Goal: Navigation & Orientation: Find specific page/section

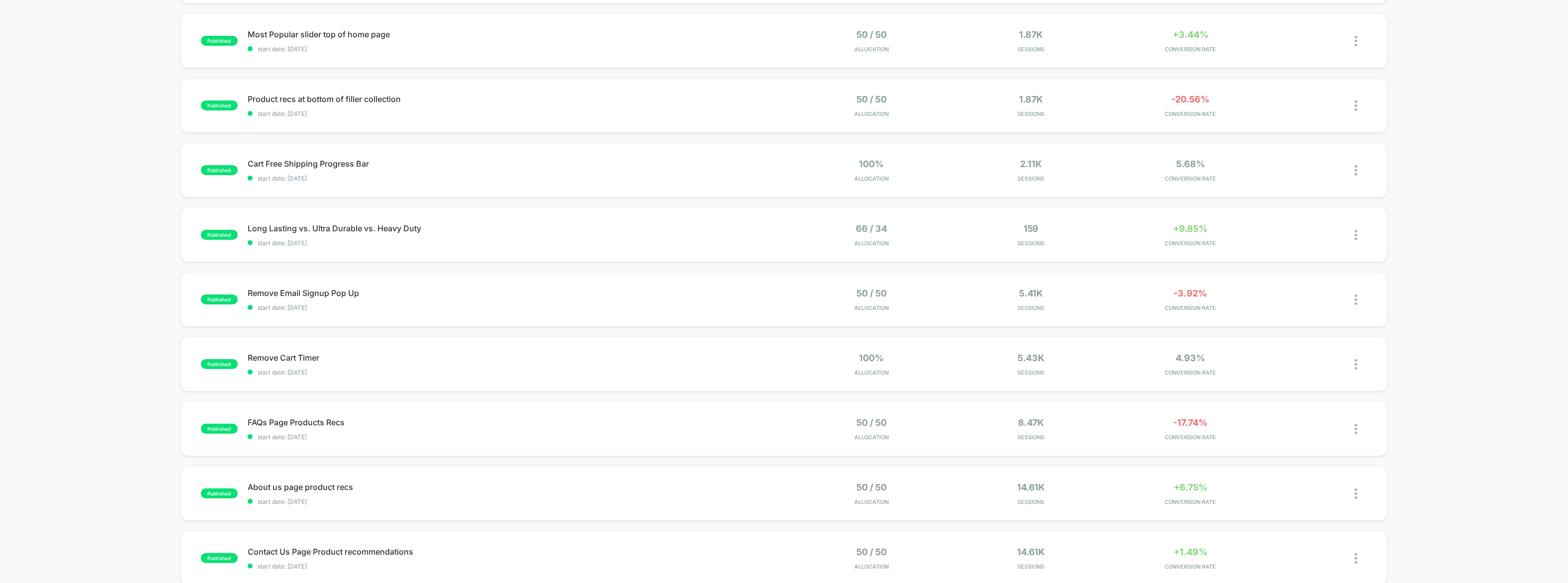
scroll to position [229, 0]
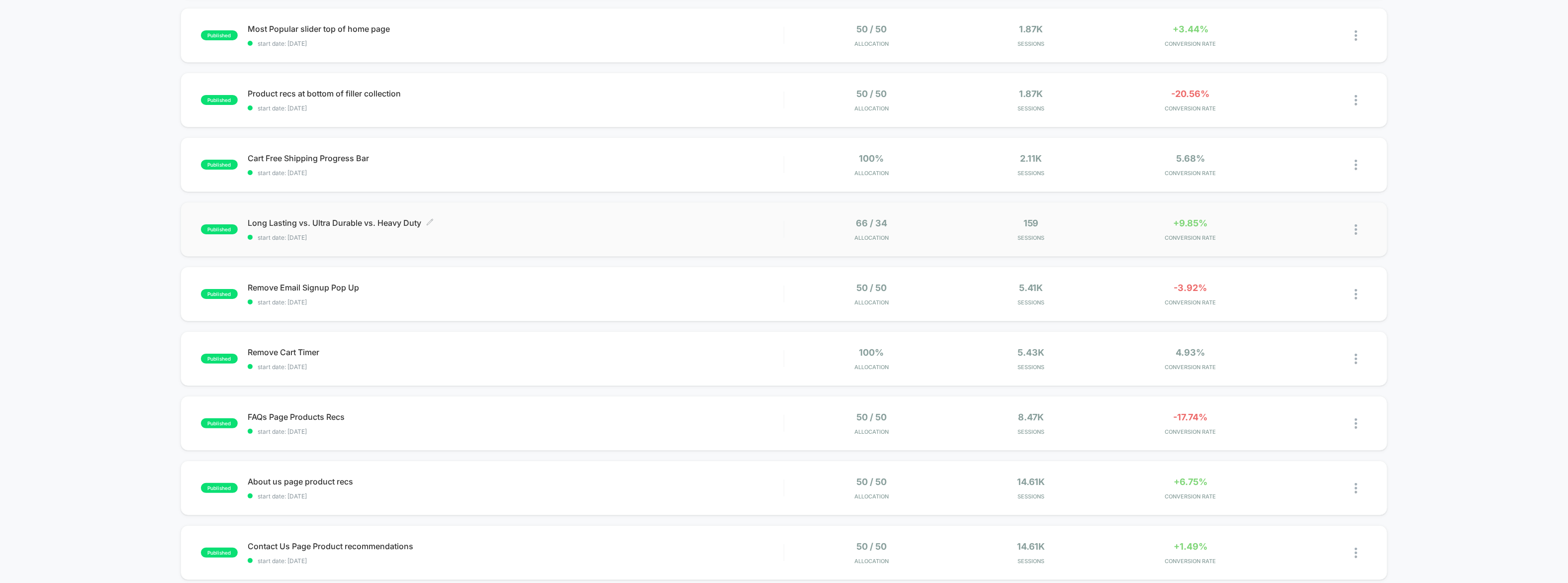
click at [389, 220] on span "Long Lasting vs. Ultra Durable vs. Heavy Duty Click to edit experience details" at bounding box center [516, 223] width 536 height 10
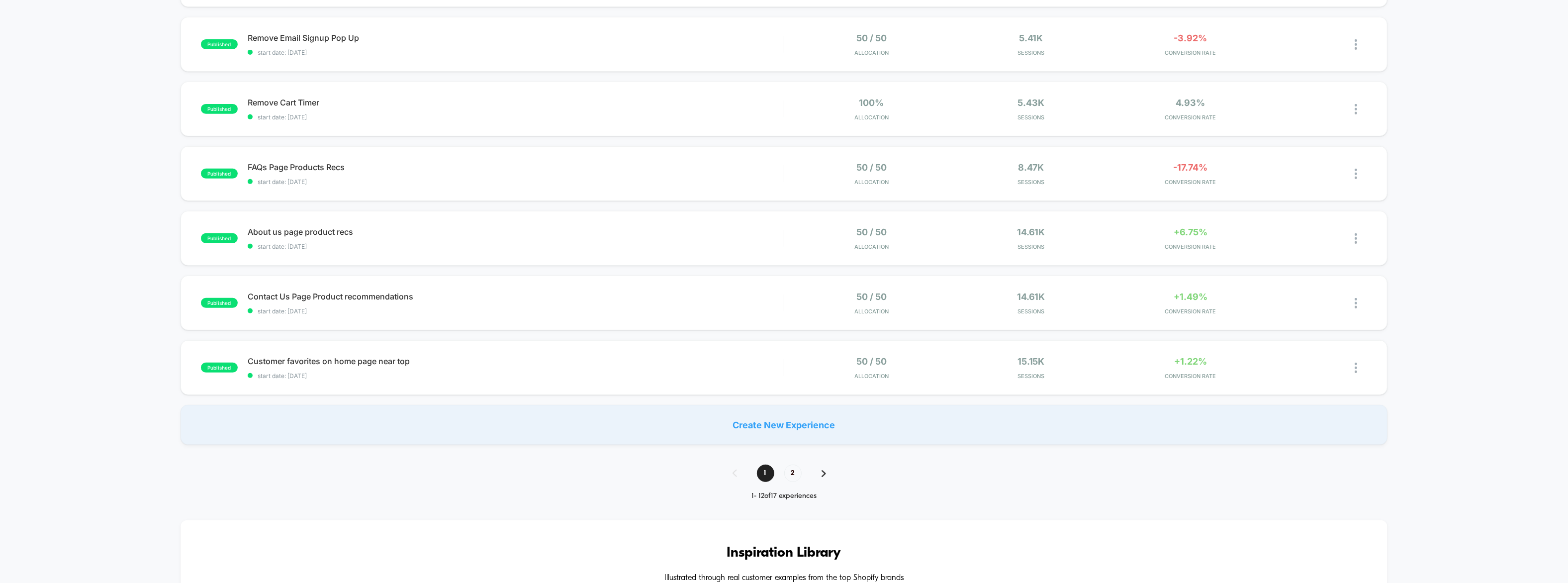
scroll to position [498, 0]
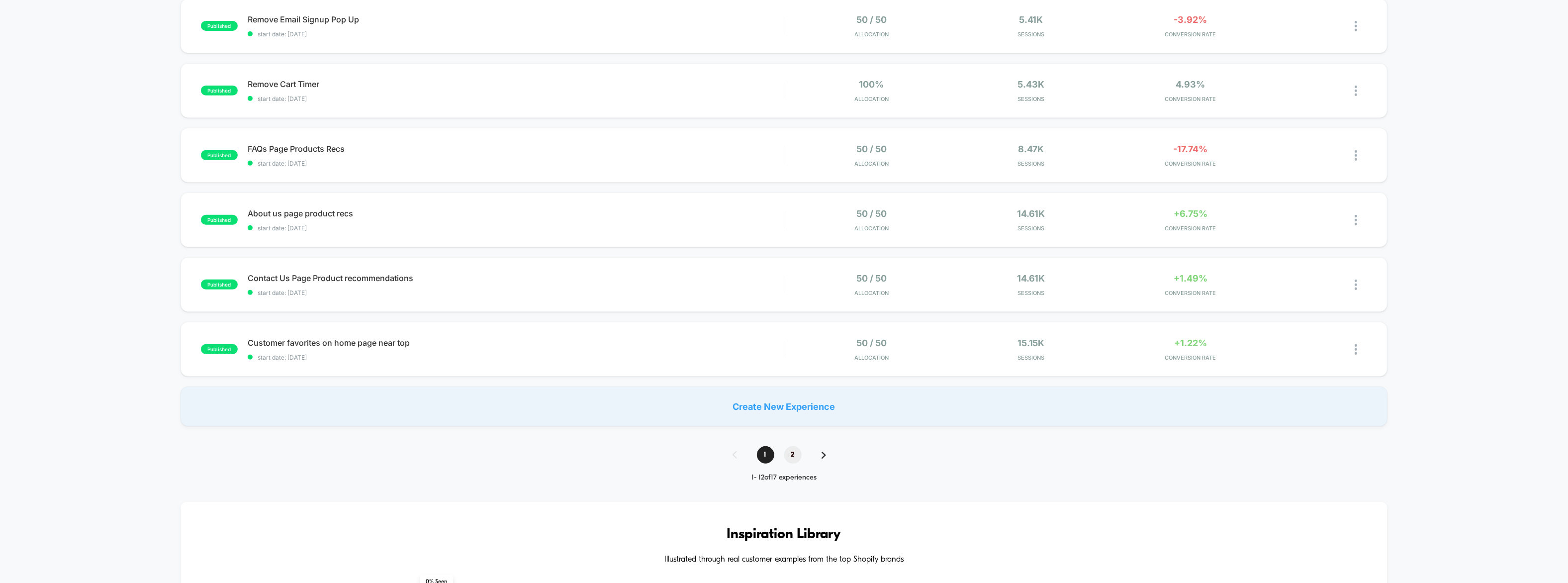
click at [791, 457] on span "2" at bounding box center [793, 455] width 18 height 18
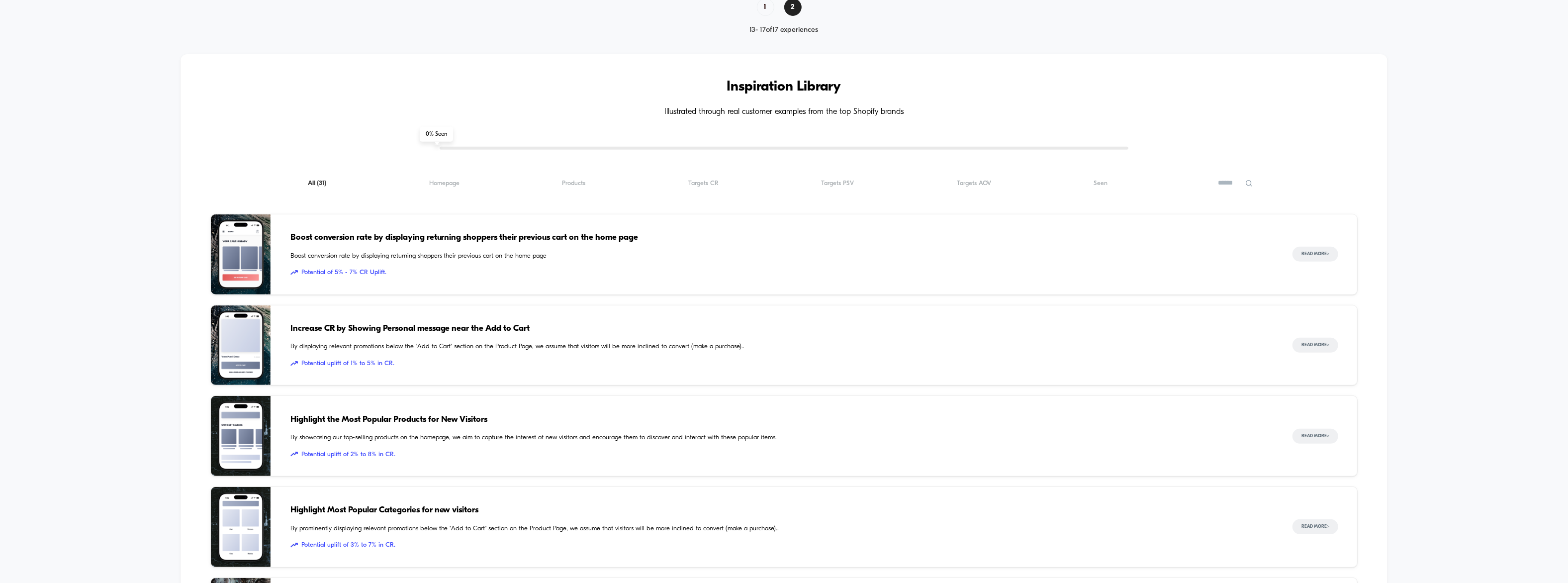
scroll to position [0, 0]
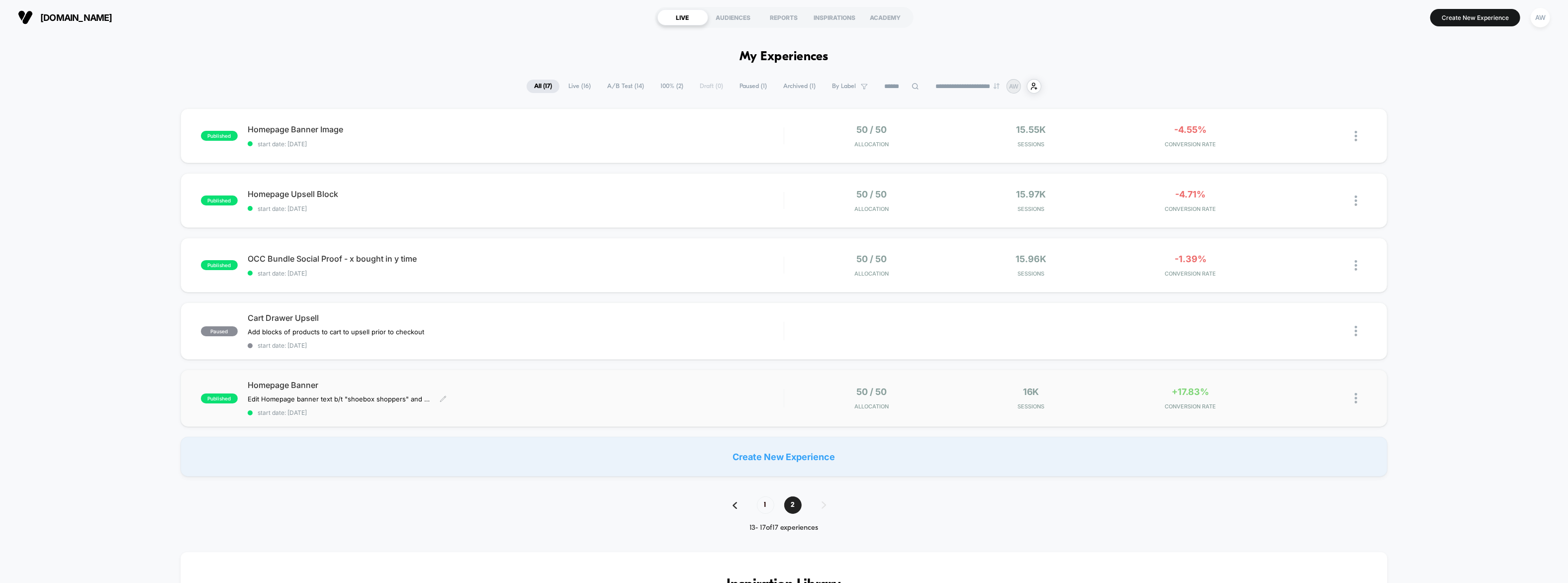
click at [276, 384] on span "Homepage Banner" at bounding box center [516, 385] width 536 height 10
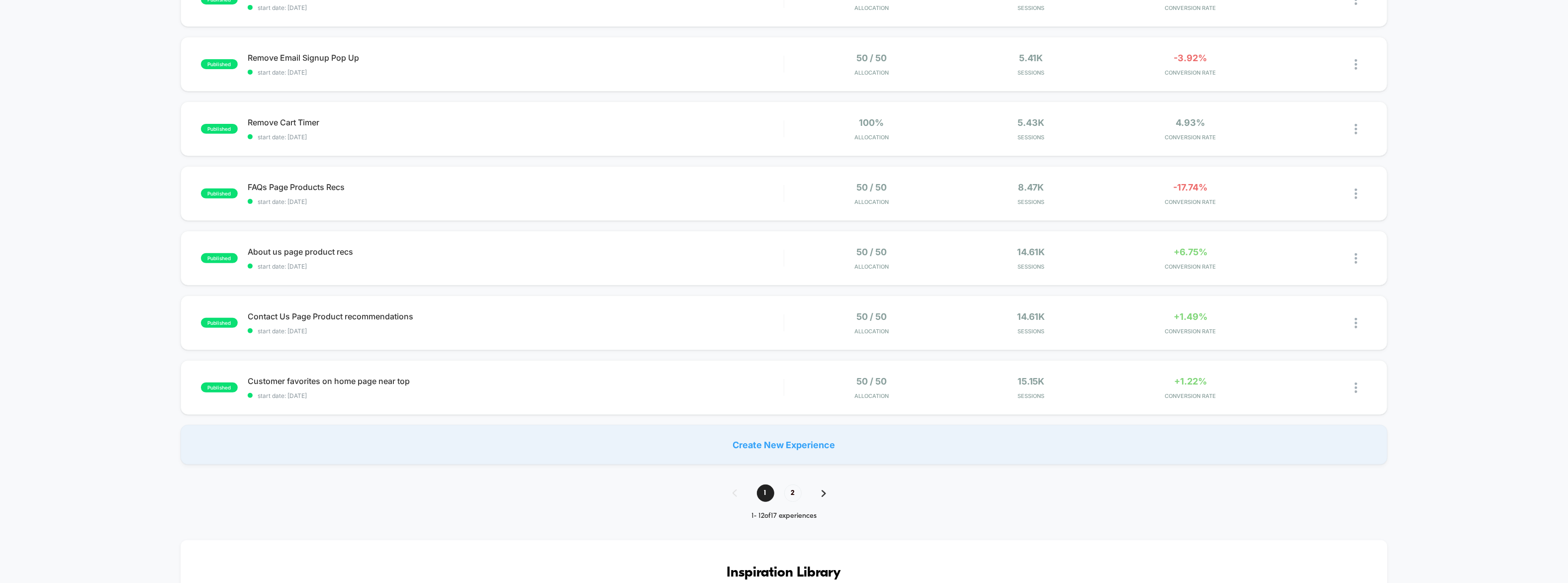
scroll to position [306, 0]
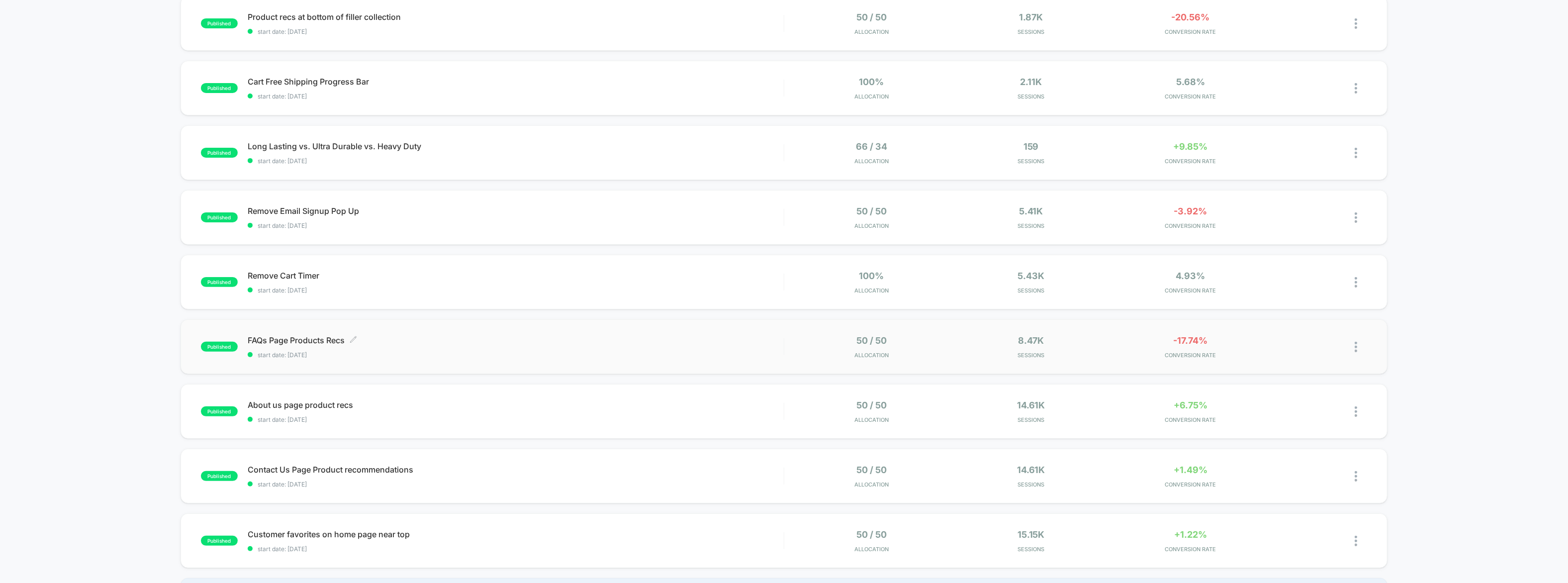
click at [298, 341] on span "FAQs Page Products Recs Click to edit experience details" at bounding box center [516, 340] width 536 height 10
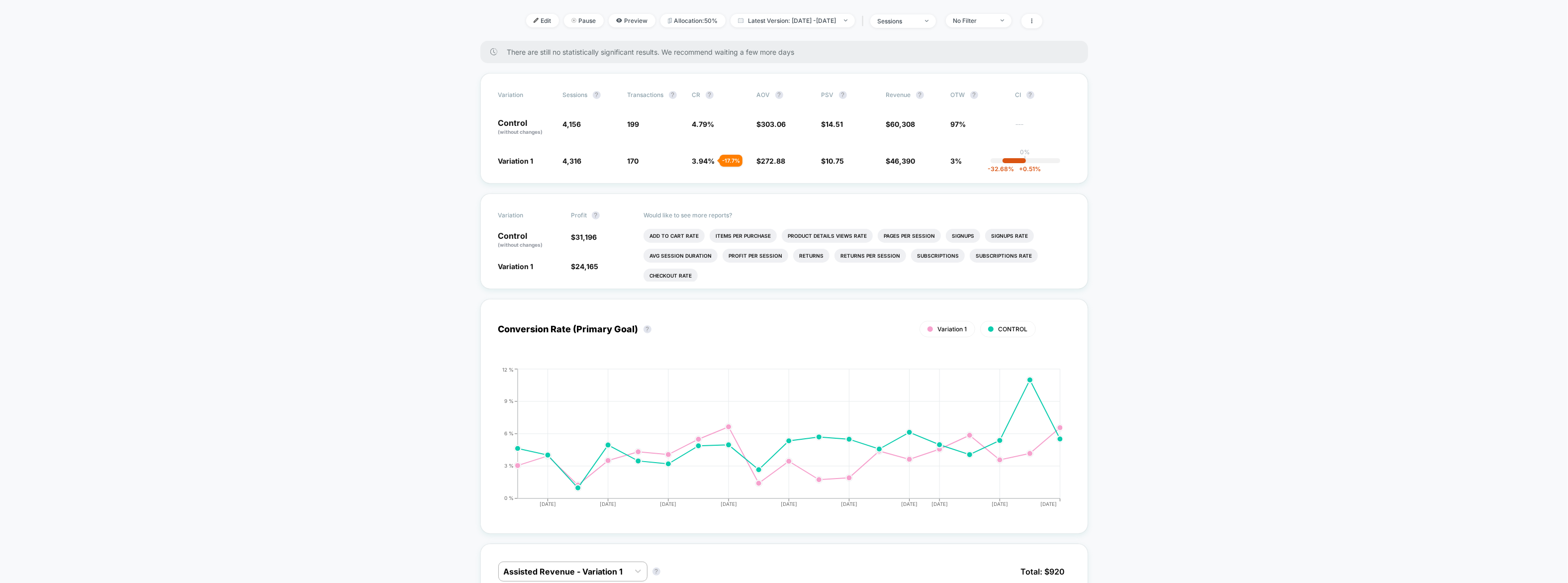
scroll to position [153, 0]
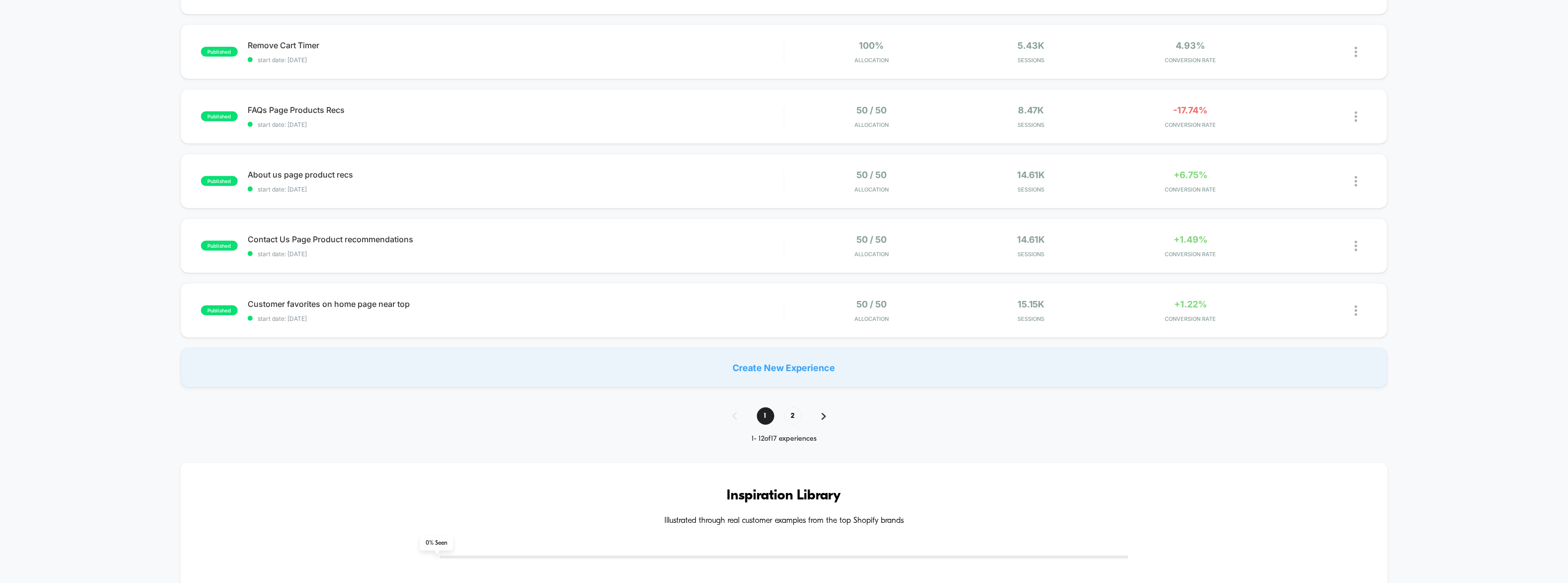
scroll to position [727, 0]
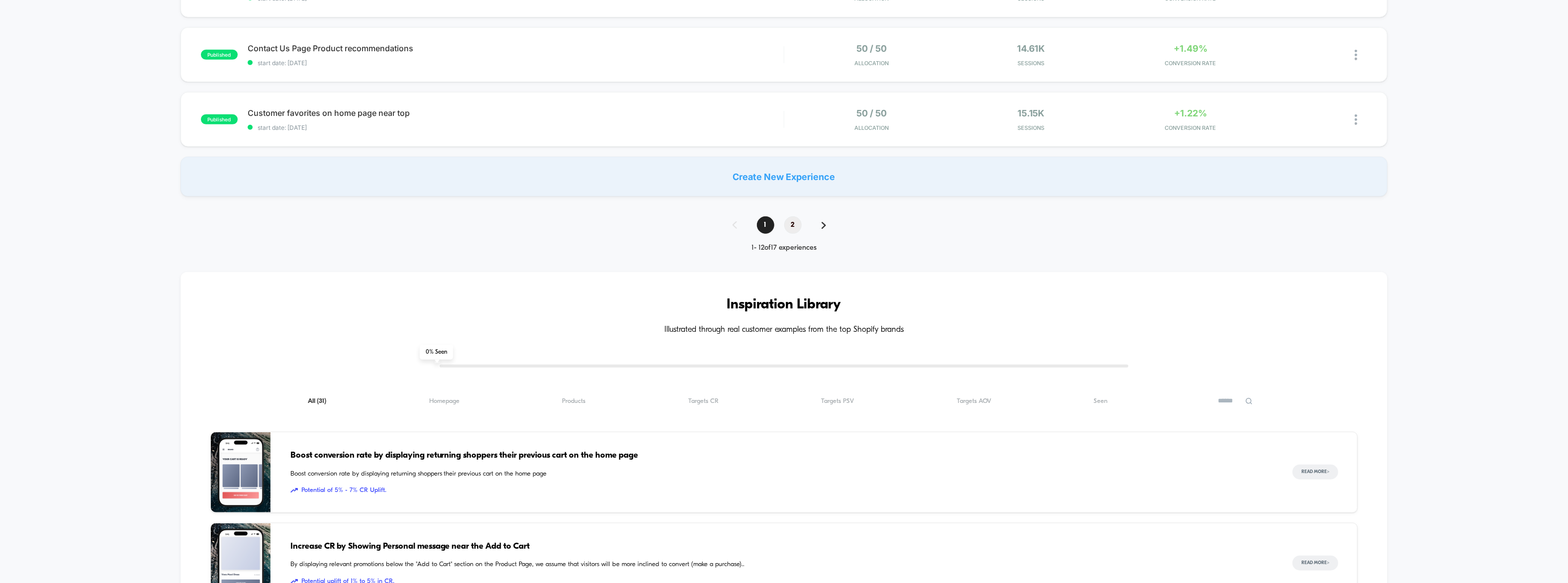
click at [789, 225] on span "2" at bounding box center [793, 225] width 18 height 18
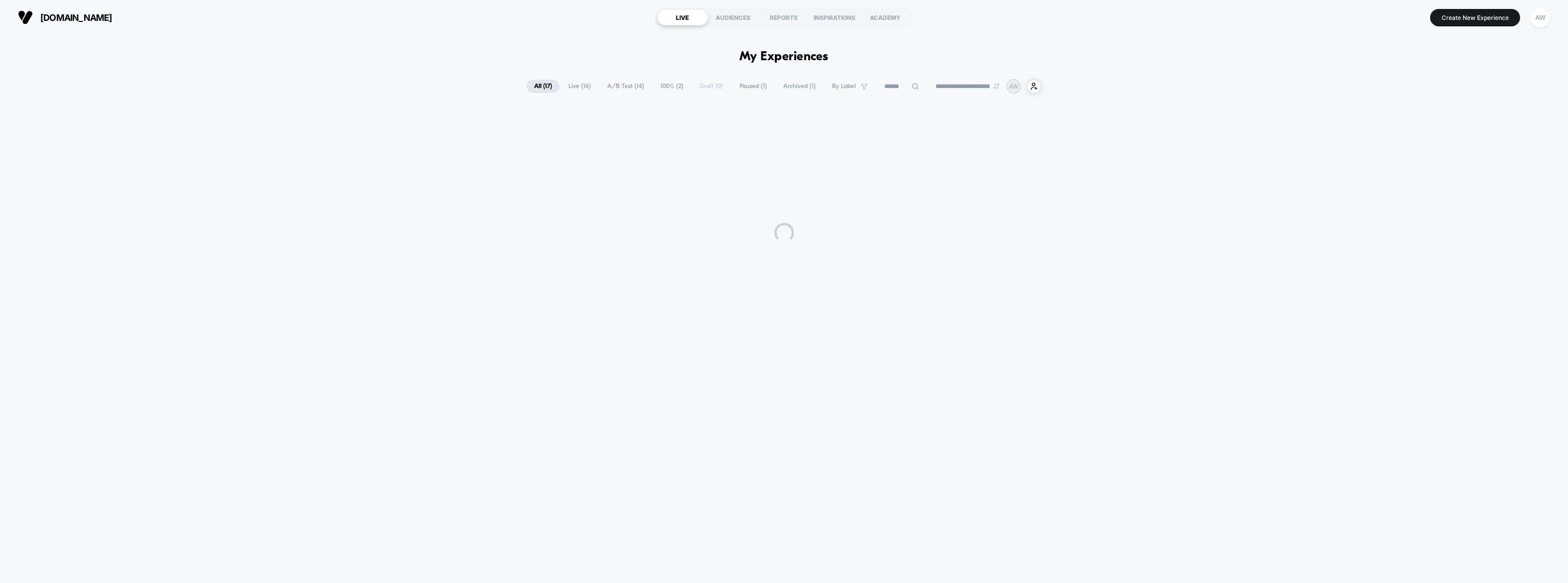
scroll to position [0, 0]
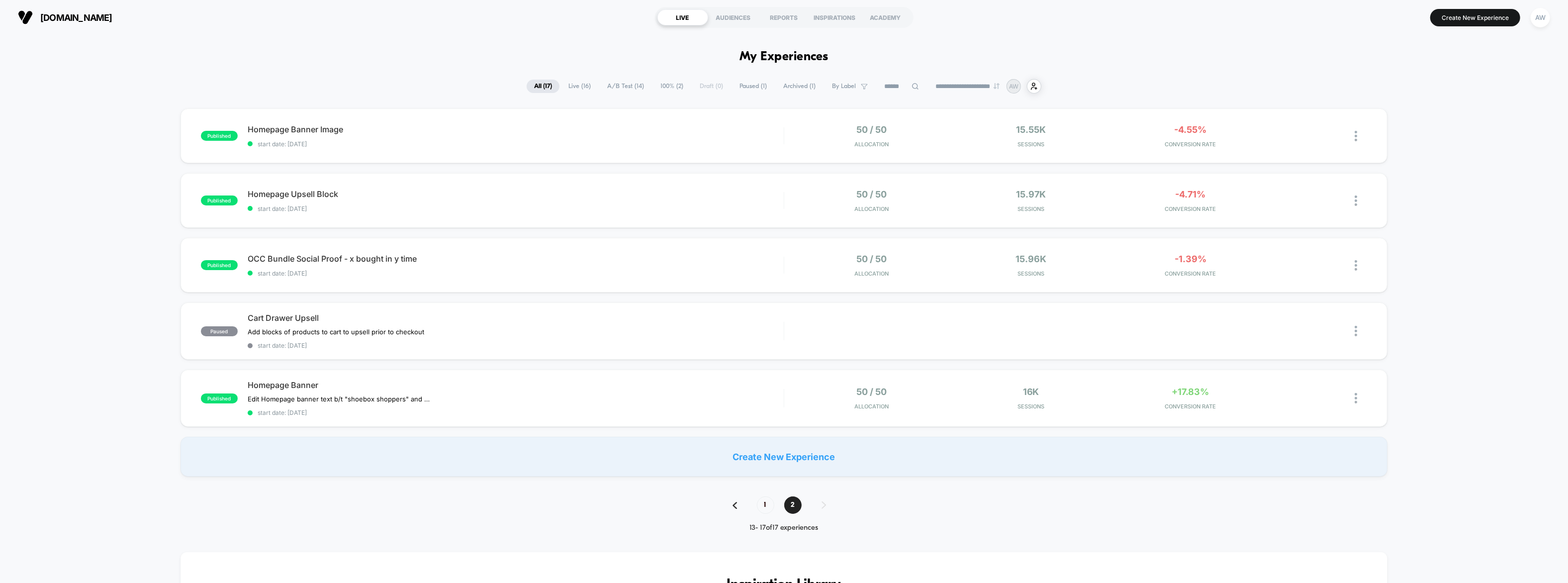
click at [127, 178] on div "published Homepage Banner Image start date: [DATE] 50 / 50 Allocation 15.55k Se…" at bounding box center [784, 292] width 1568 height 368
click at [349, 259] on span "OCC Bundle Social Proof - x bought in y time Click to edit experience details" at bounding box center [516, 259] width 536 height 10
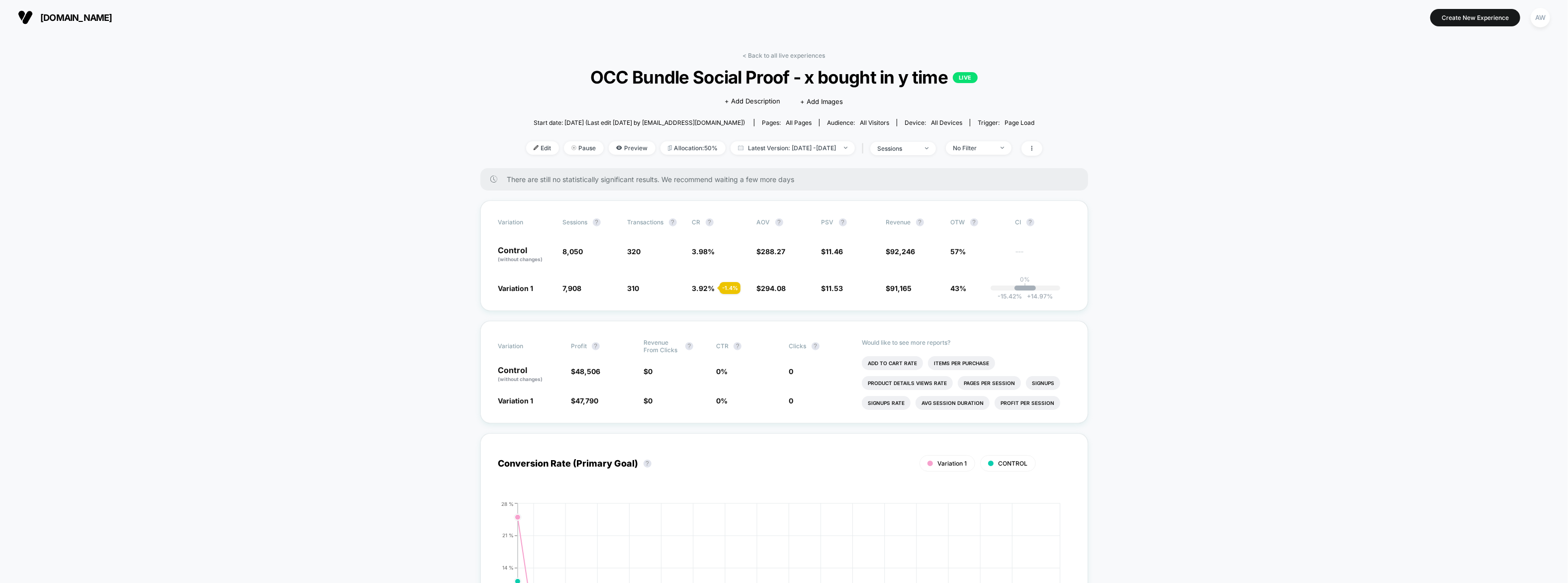
click at [768, 55] on link "< Back to all live experiences" at bounding box center [785, 55] width 83 height 7
